Goal: Check status: Check status

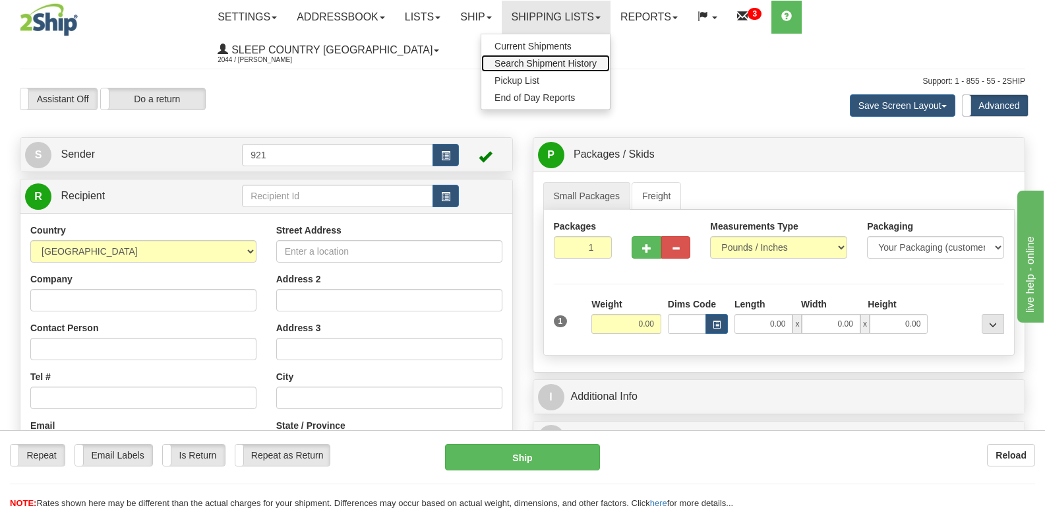
click at [597, 59] on span "Search Shipment History" at bounding box center [545, 63] width 102 height 11
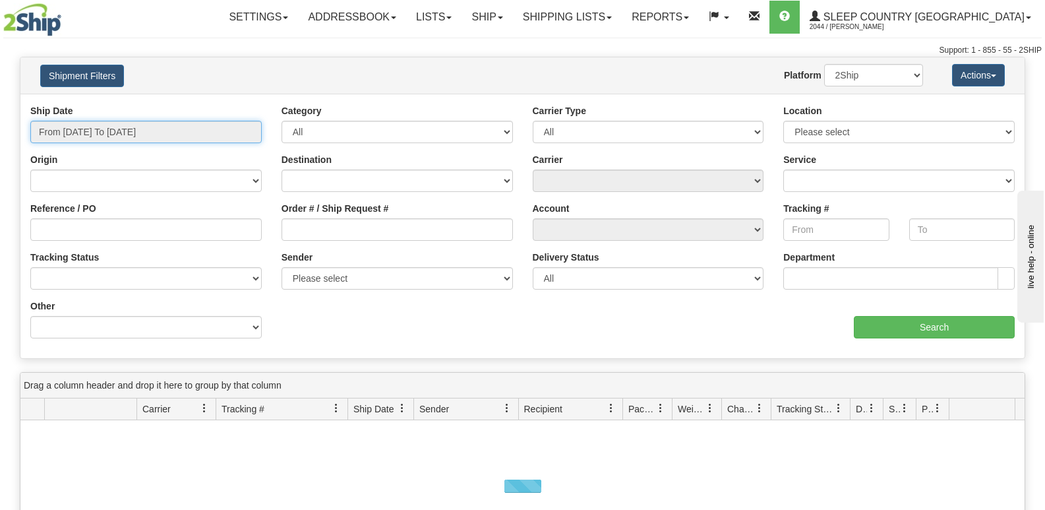
click at [152, 124] on input "From [DATE] To [DATE]" at bounding box center [145, 132] width 231 height 22
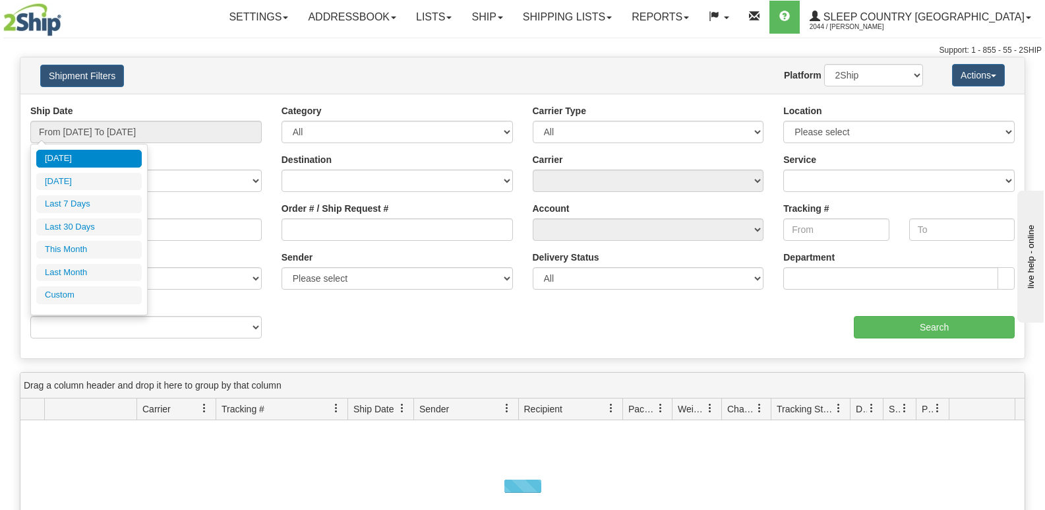
click at [84, 222] on li "Last 30 Days" at bounding box center [88, 227] width 105 height 18
type input "From [DATE] To [DATE]"
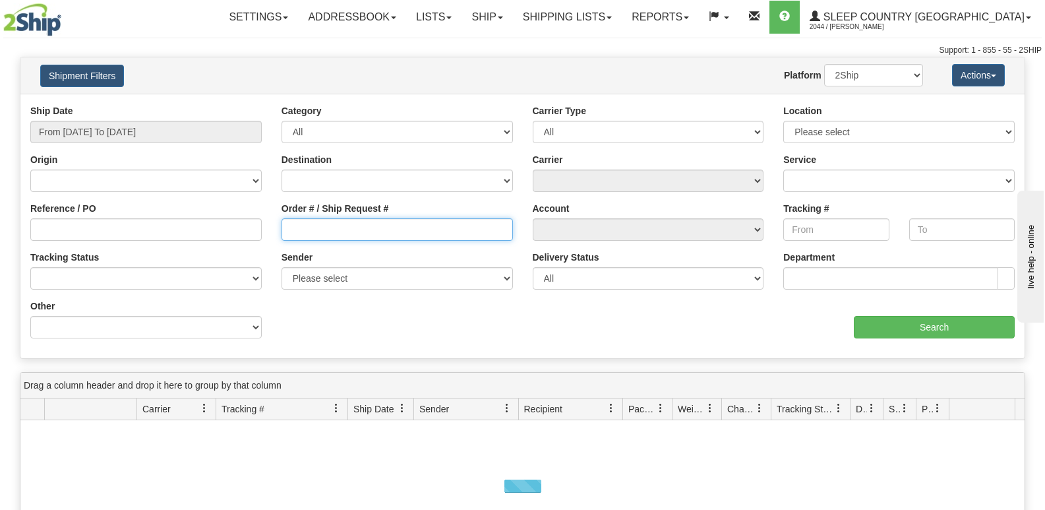
click at [321, 224] on input "Order # / Ship Request #" at bounding box center [396, 229] width 231 height 22
paste input "9000I151971"
type input "9000I151971"
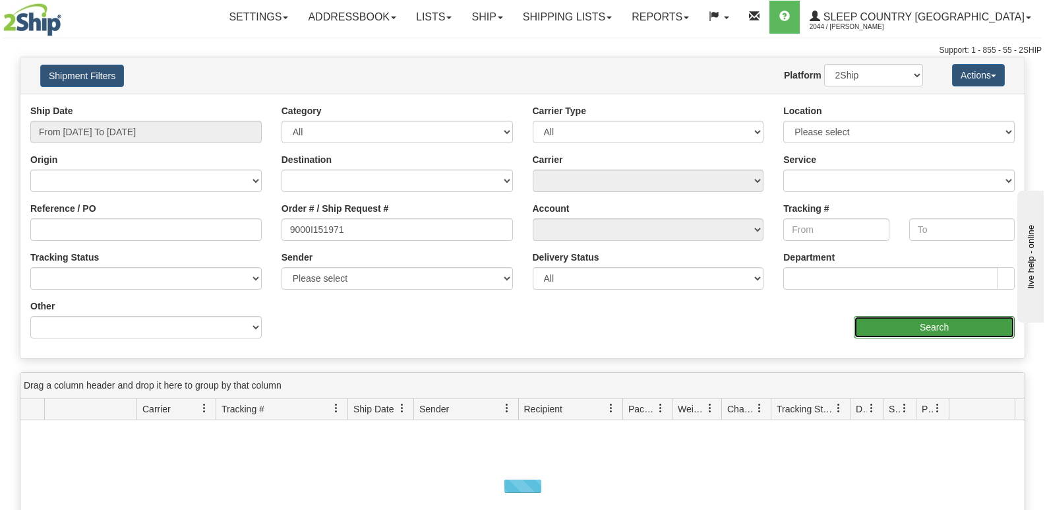
click at [947, 324] on input "Search" at bounding box center [934, 327] width 161 height 22
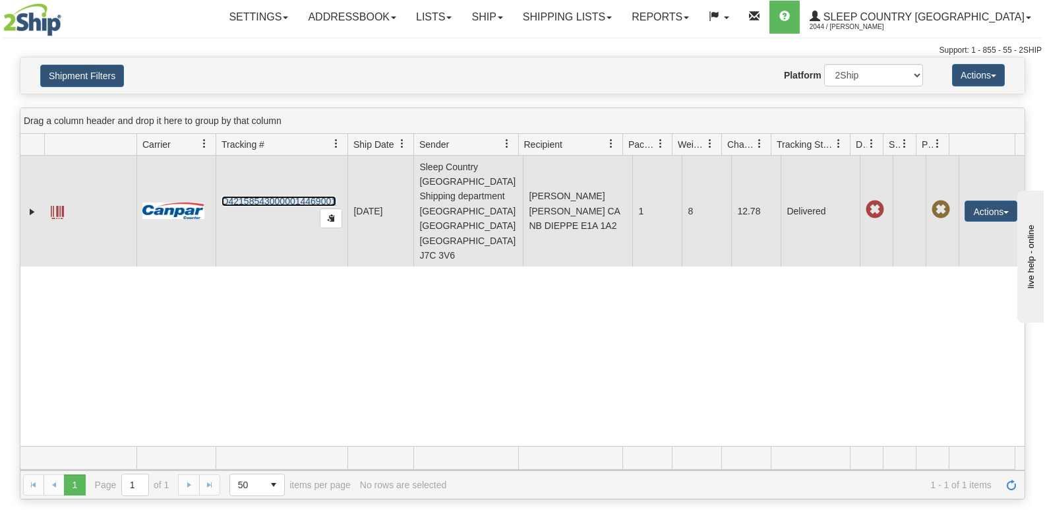
click at [258, 196] on link "D421585430000014469001" at bounding box center [279, 201] width 115 height 11
drag, startPoint x: 672, startPoint y: 146, endPoint x: 676, endPoint y: 159, distance: 13.8
click at [676, 159] on div "Drag a column header and drop it here to group by that column Id Client Id Carr…" at bounding box center [522, 303] width 1005 height 392
